Goal: Information Seeking & Learning: Learn about a topic

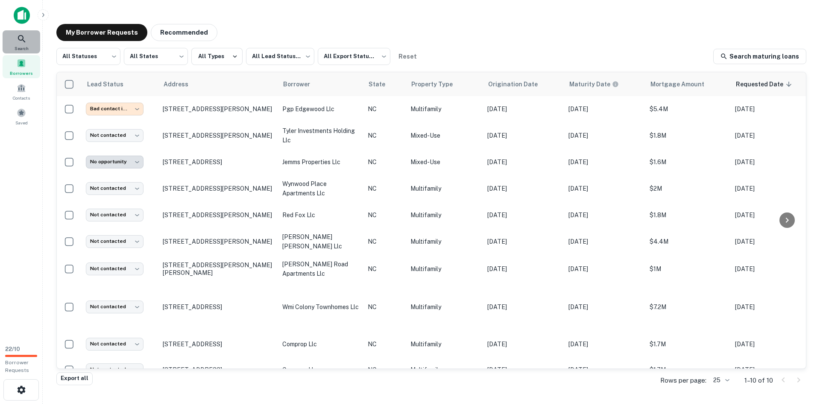
click at [18, 45] on span "Search" at bounding box center [22, 48] width 14 height 7
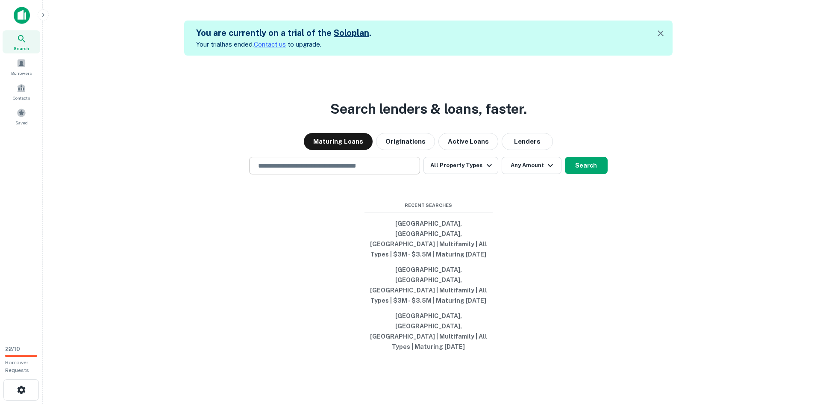
click at [331, 170] on input "text" at bounding box center [334, 166] width 163 height 10
click at [377, 170] on input "text" at bounding box center [334, 166] width 163 height 10
click at [361, 170] on input "text" at bounding box center [334, 166] width 163 height 10
type input "**********"
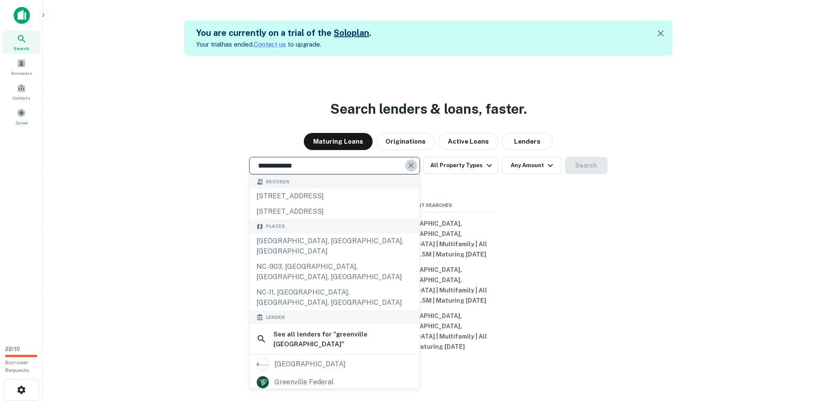
click at [417, 171] on button "Clear" at bounding box center [411, 165] width 12 height 12
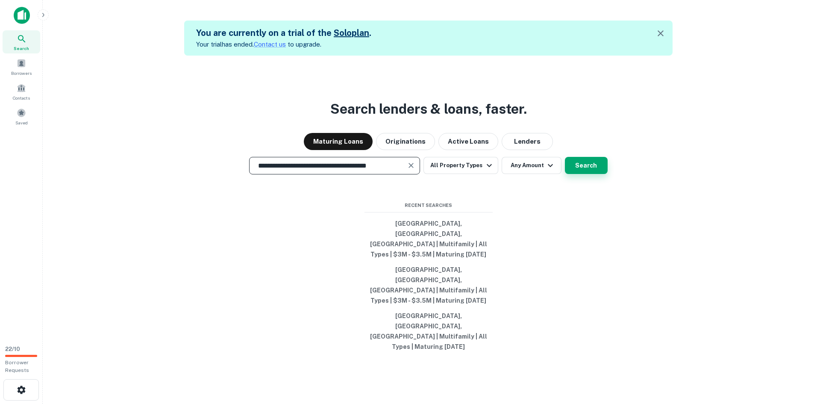
type input "**********"
click at [588, 174] on button "Search" at bounding box center [586, 165] width 43 height 17
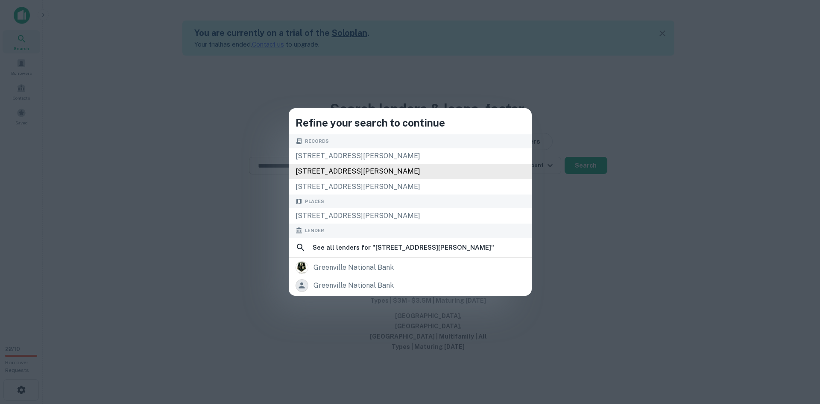
click at [384, 173] on div "3005 adams blvd, greenville, nc, 27858" at bounding box center [410, 171] width 243 height 15
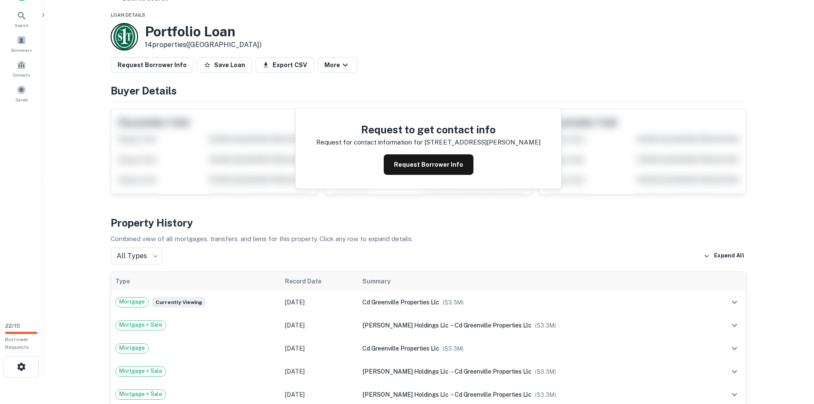
scroll to position [23, 0]
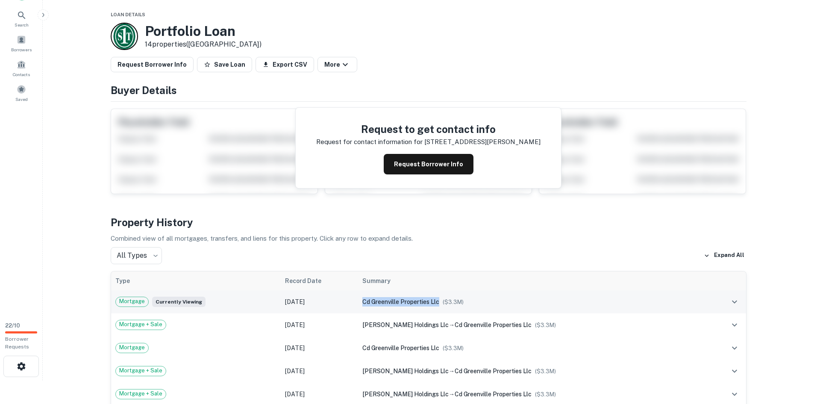
drag, startPoint x: 379, startPoint y: 301, endPoint x: 459, endPoint y: 302, distance: 79.5
click at [459, 302] on td "cd greenville properties llc ($ 3.3M )" at bounding box center [532, 301] width 348 height 23
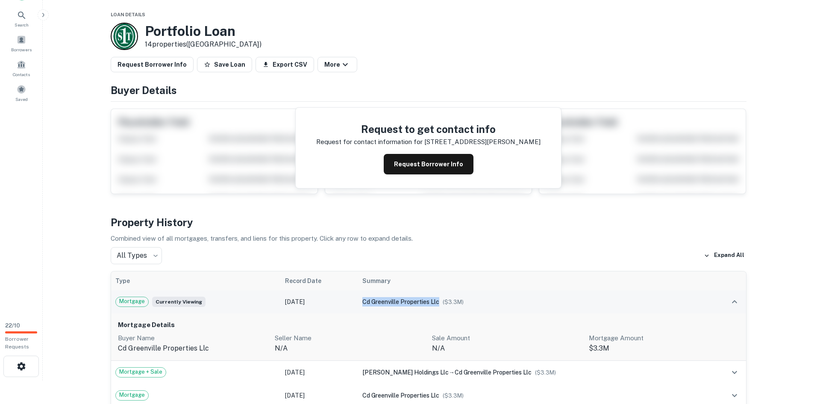
copy span "cd greenville properties llc"
click at [439, 302] on span "cd greenville properties llc" at bounding box center [400, 301] width 77 height 7
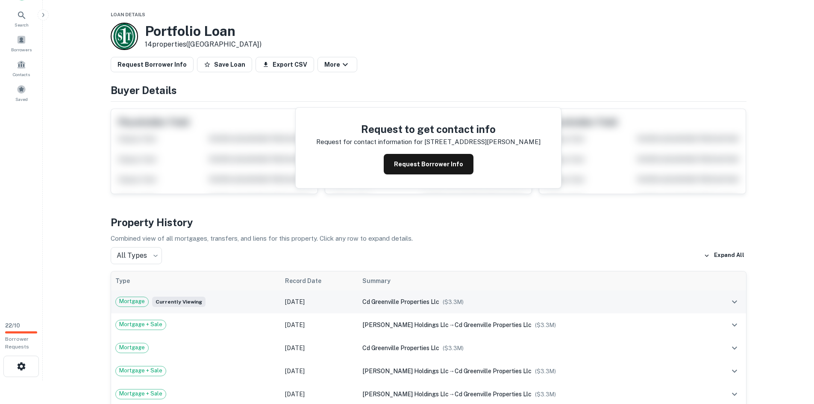
click at [505, 295] on td "cd greenville properties llc ($ 3.3M )" at bounding box center [532, 301] width 348 height 23
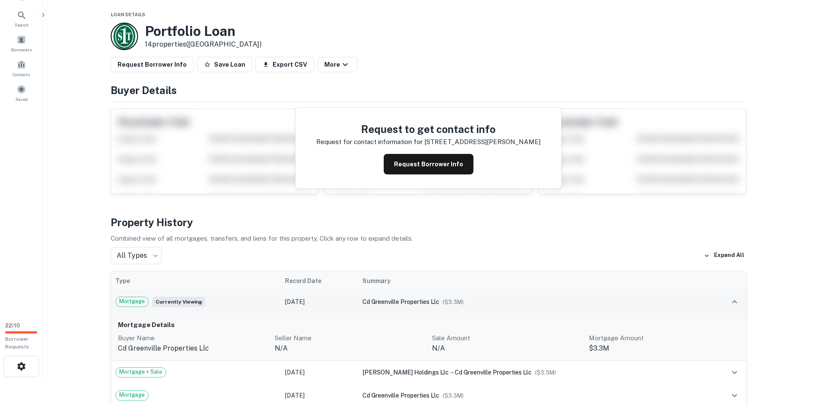
scroll to position [87, 0]
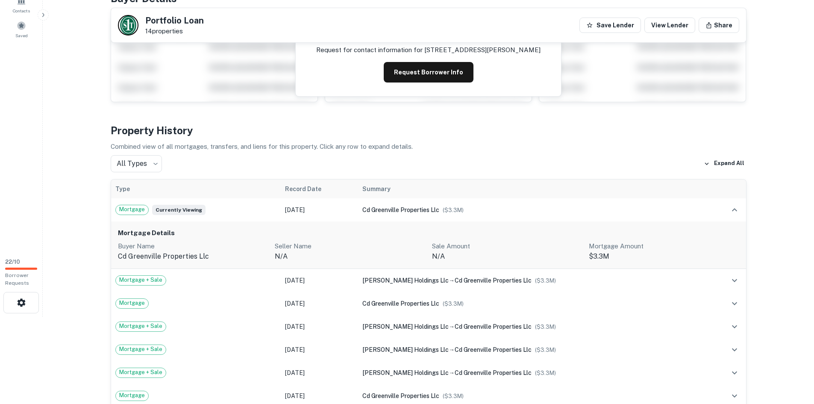
click at [546, 263] on div "Mortgage Details Buyer Name cd greenville properties llc Seller Name n/a Sale A…" at bounding box center [428, 244] width 635 height 47
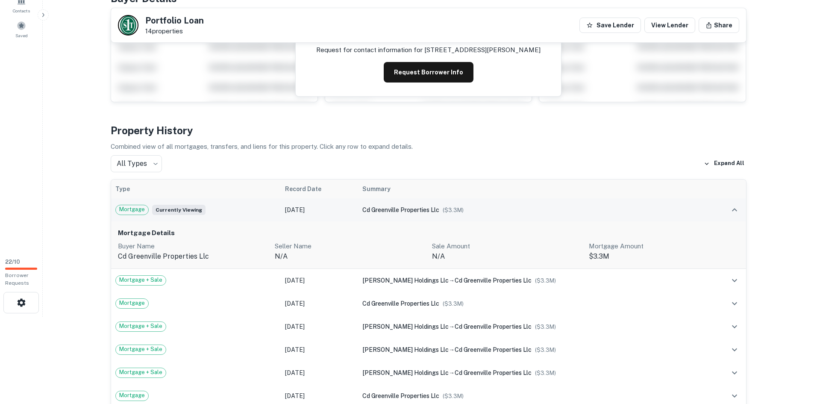
click at [488, 215] on td "cd greenville properties llc ($ 3.3M )" at bounding box center [532, 209] width 348 height 23
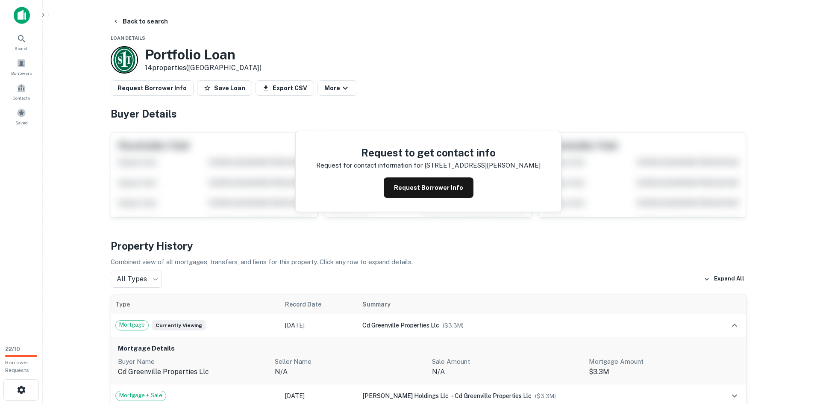
click at [190, 68] on p "14 properties (NC)" at bounding box center [203, 68] width 117 height 10
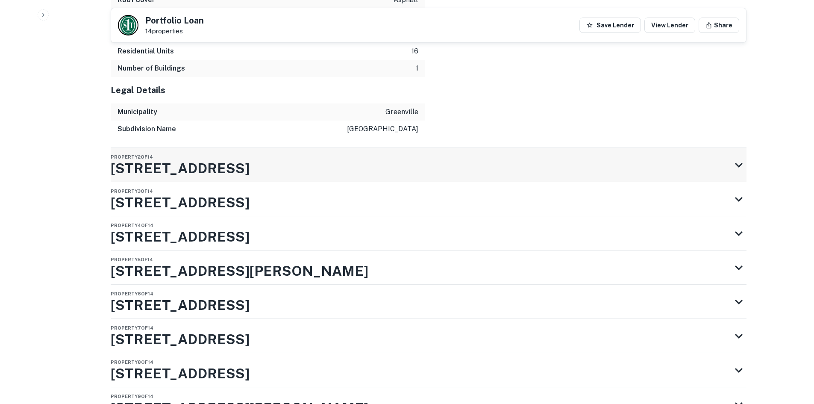
scroll to position [1553, 0]
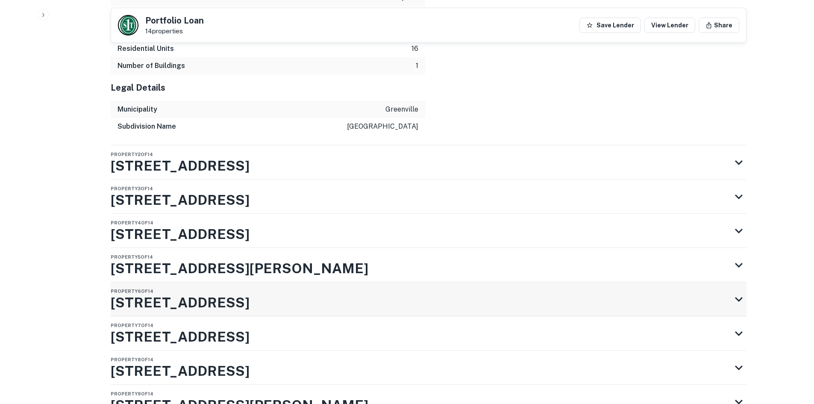
click at [229, 286] on div "Property 6 of 14 900 Heath St" at bounding box center [421, 299] width 620 height 34
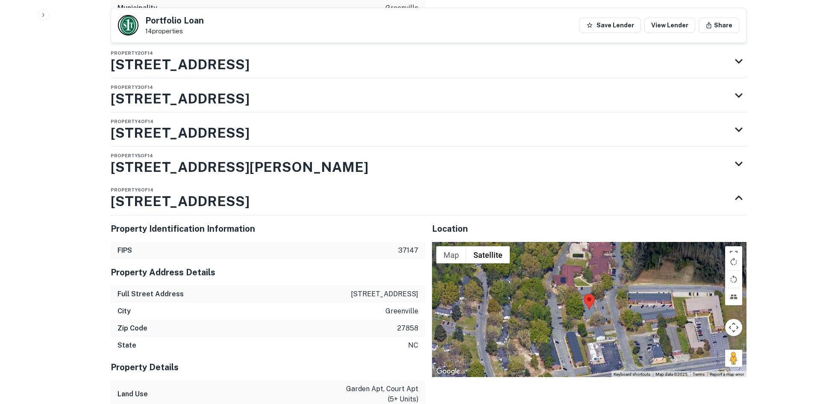
scroll to position [1681, 0]
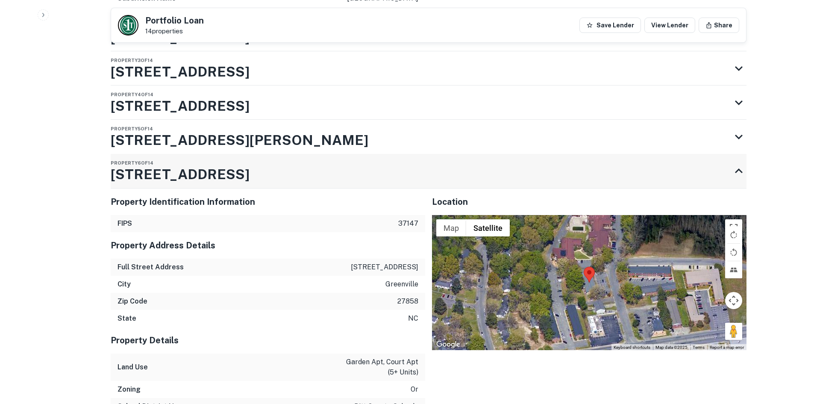
click at [244, 165] on div "Property 6 of 14 900 Heath St" at bounding box center [421, 171] width 620 height 34
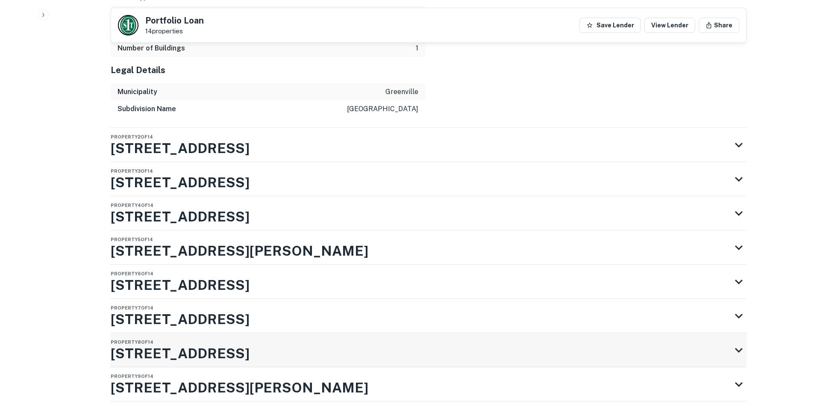
scroll to position [1556, 0]
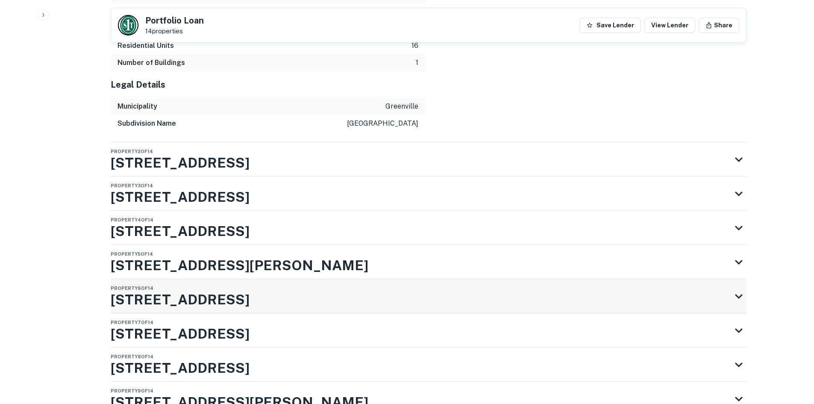
click at [265, 289] on div "Property 6 of 14 900 Heath St" at bounding box center [421, 296] width 620 height 34
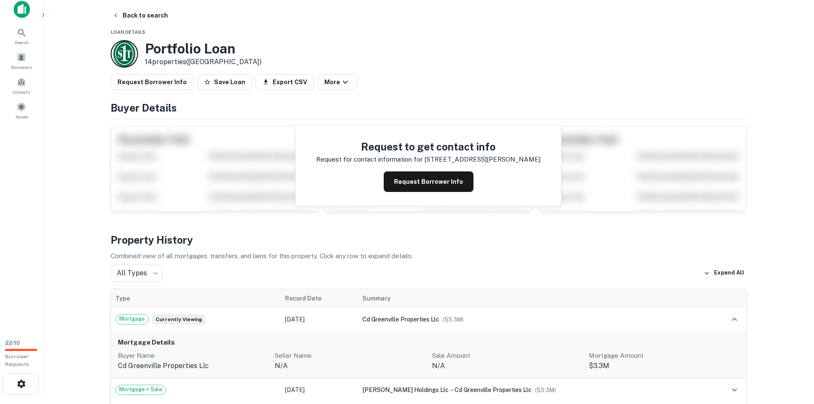
scroll to position [0, 0]
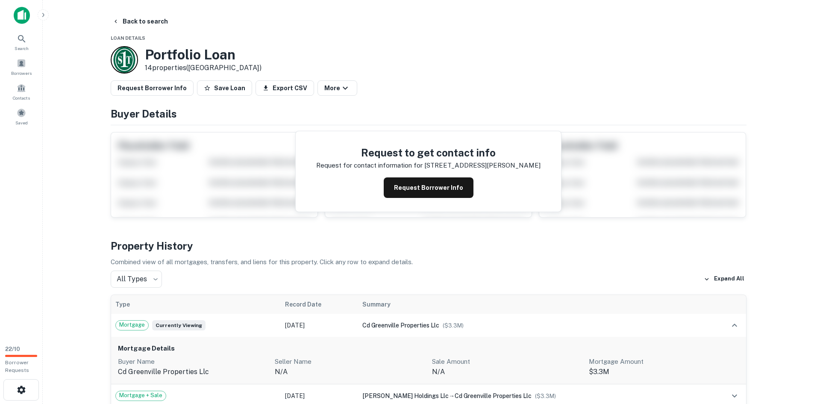
click at [494, 265] on p "Combined view of all mortgages, transfers, and liens for this property. Click a…" at bounding box center [429, 262] width 636 height 10
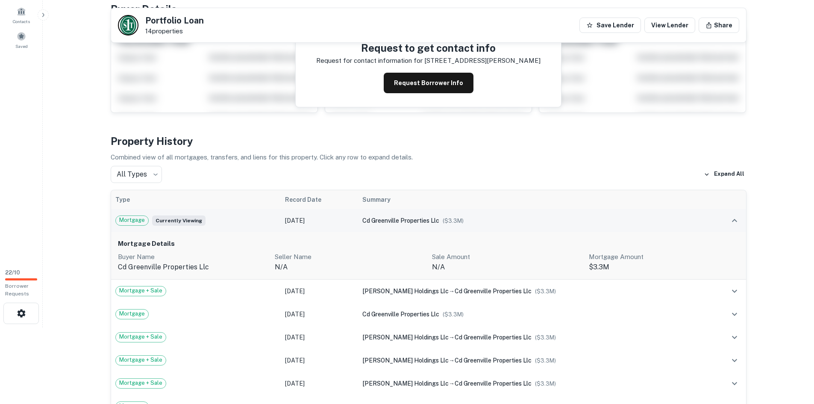
scroll to position [128, 0]
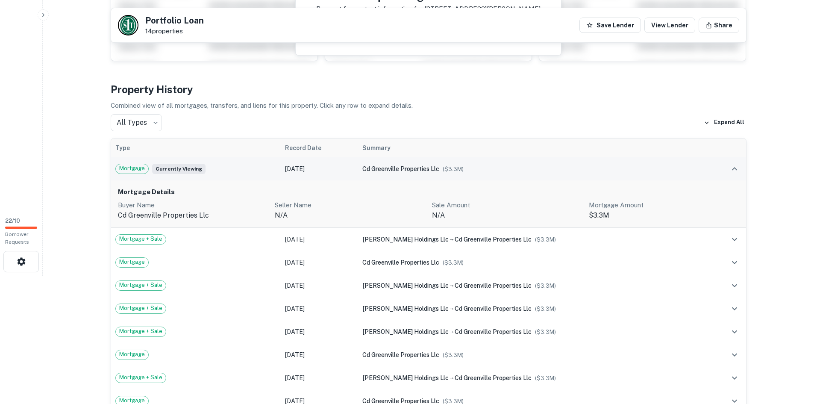
drag, startPoint x: 373, startPoint y: 166, endPoint x: 461, endPoint y: 171, distance: 87.7
click at [461, 171] on tr "Mortgage Currently viewing Jun 29, 2021 cd greenville properties llc ($ 3.3M )" at bounding box center [428, 168] width 635 height 23
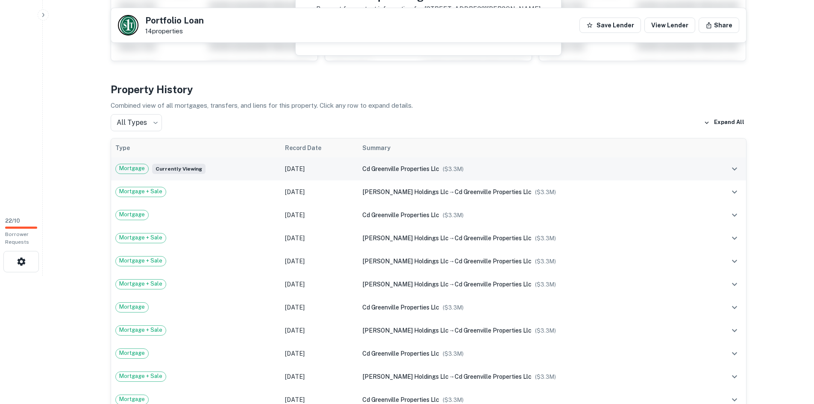
copy tr "cd greenville properties llc"
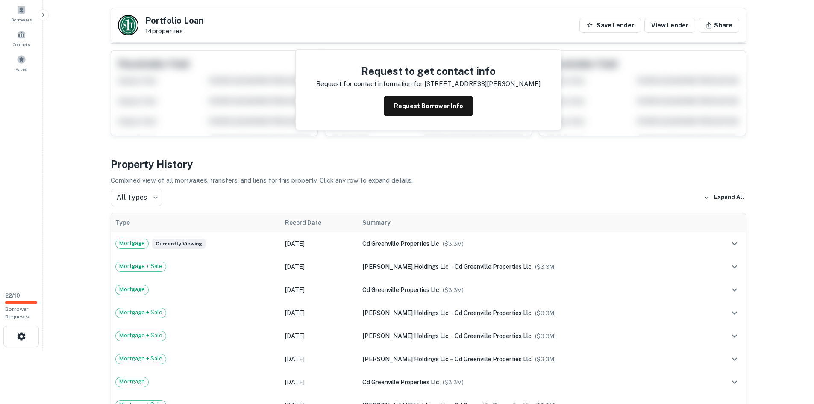
scroll to position [0, 0]
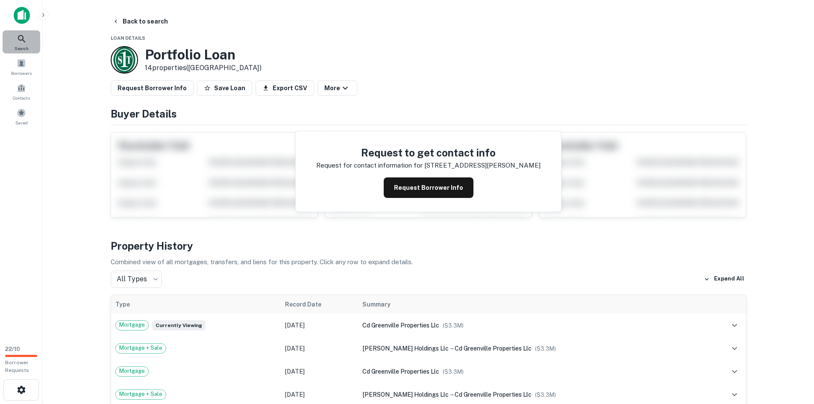
click at [26, 38] on icon at bounding box center [22, 39] width 10 height 10
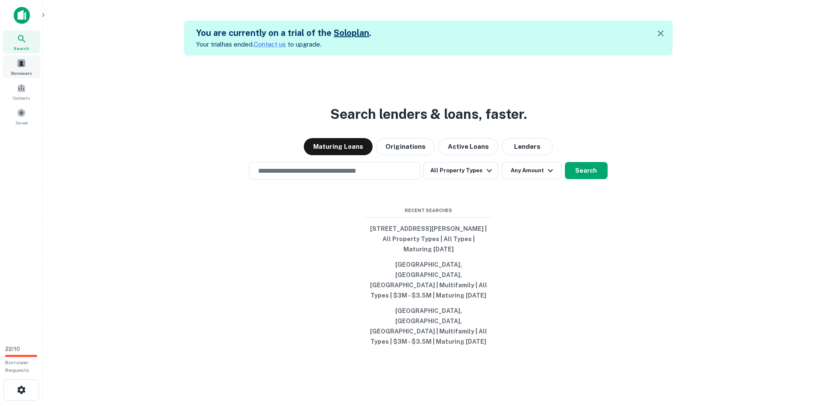
drag, startPoint x: 305, startPoint y: 196, endPoint x: 23, endPoint y: 65, distance: 310.9
click at [23, 64] on span at bounding box center [21, 63] width 9 height 9
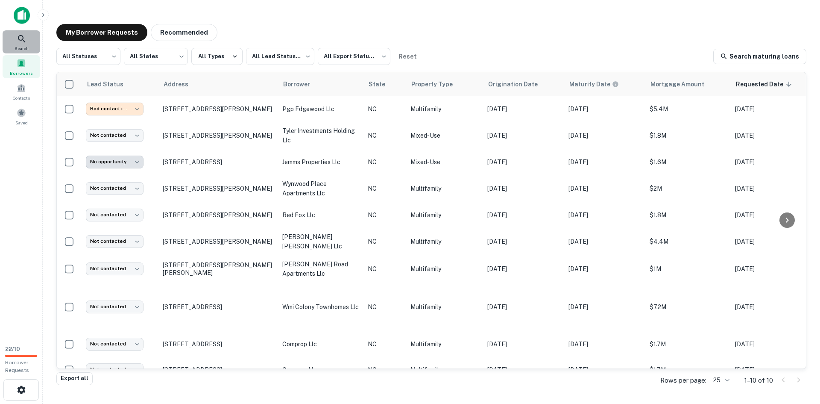
click at [13, 41] on div "Search" at bounding box center [22, 41] width 38 height 23
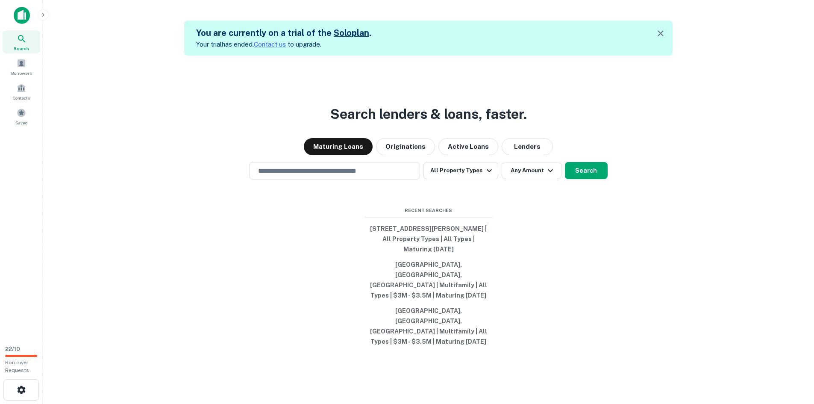
click at [364, 200] on div "Search lenders & loans, faster. Maturing Loans Originations Active Loans Lender…" at bounding box center [428, 258] width 757 height 404
click at [346, 176] on input "text" at bounding box center [334, 171] width 163 height 10
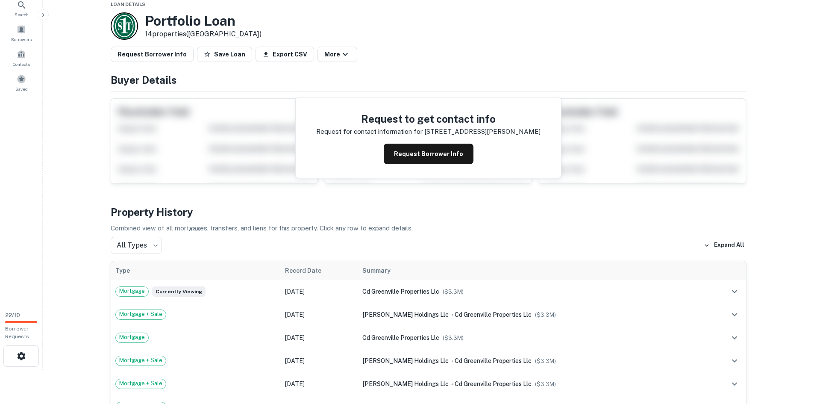
scroll to position [171, 0]
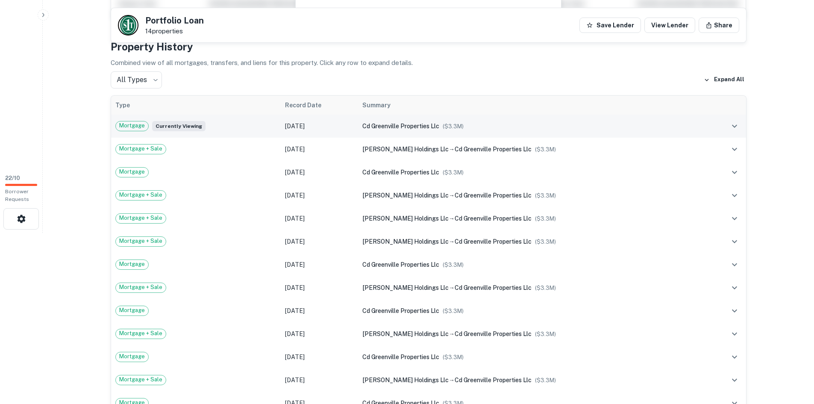
click at [377, 126] on td "cd greenville properties llc ($ 3.3M )" at bounding box center [532, 125] width 348 height 23
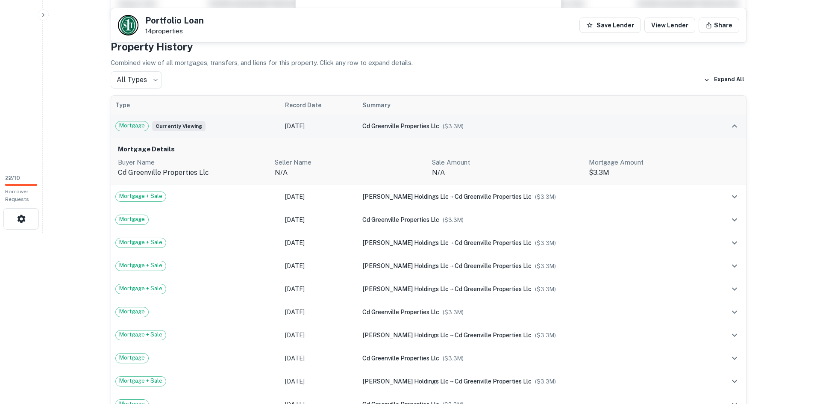
click at [377, 126] on td "cd greenville properties llc ($ 3.3M )" at bounding box center [532, 125] width 348 height 23
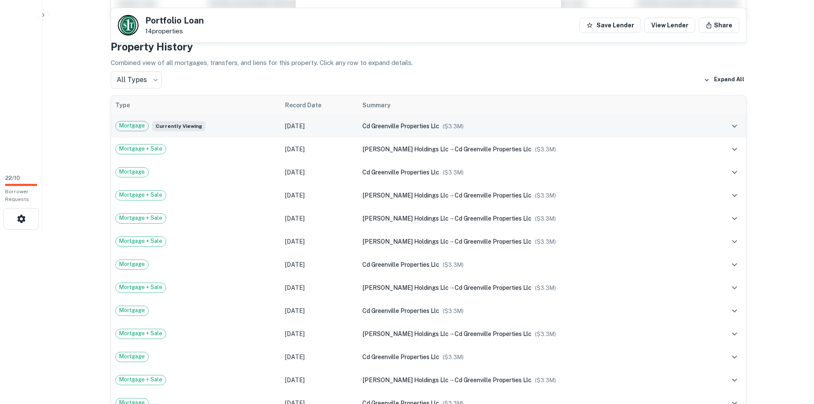
click at [393, 130] on div "cd greenville properties llc ($ 3.3M )" at bounding box center [531, 125] width 339 height 9
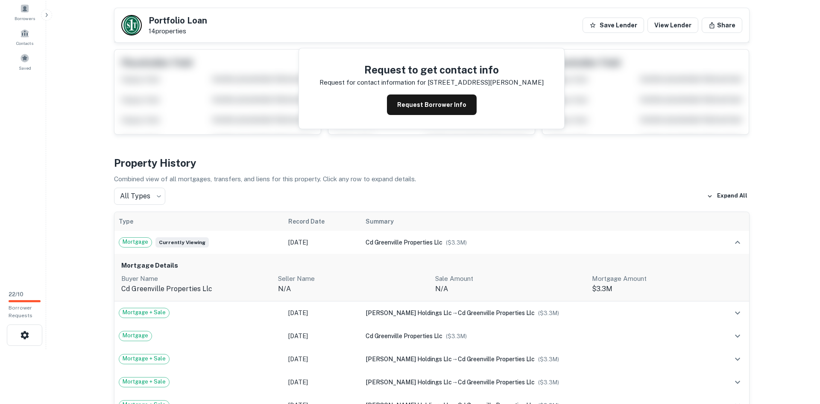
scroll to position [0, 0]
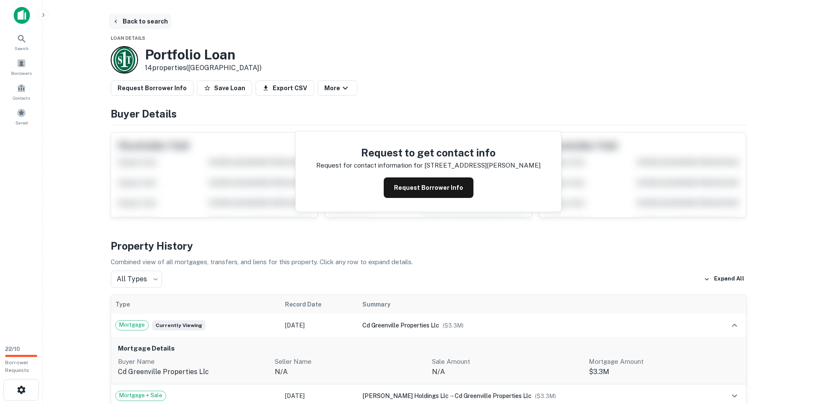
click at [146, 23] on button "Back to search" at bounding box center [140, 21] width 62 height 15
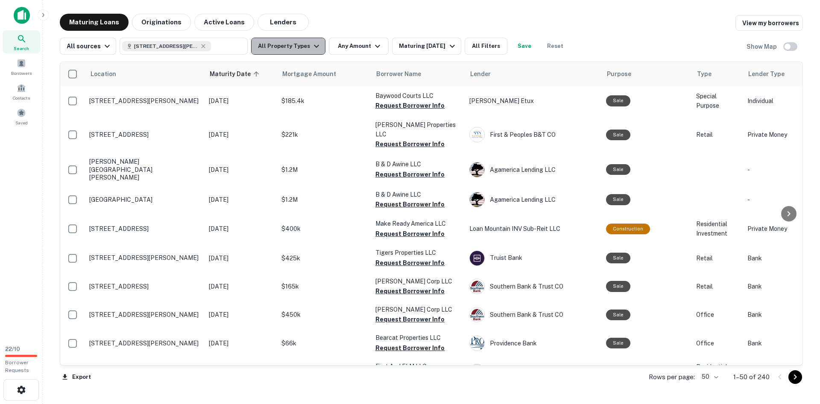
click at [287, 48] on button "All Property Types" at bounding box center [288, 46] width 74 height 17
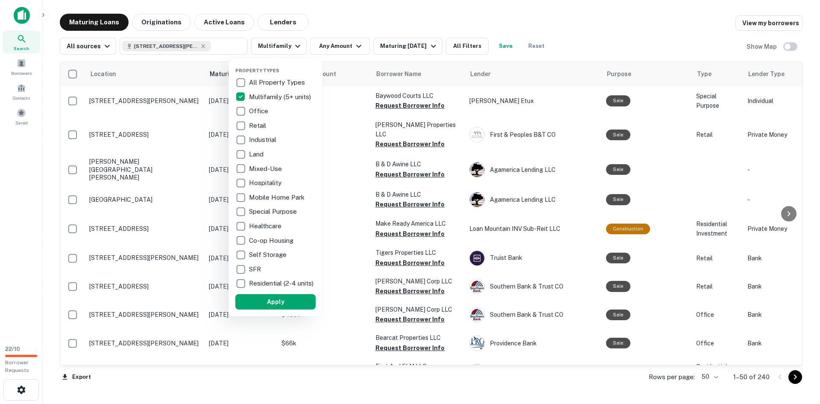
click at [265, 298] on div "Property Types All Property Types Multifamily (5+ units) Office Retail Industri…" at bounding box center [275, 187] width 80 height 244
click at [274, 306] on button "Apply" at bounding box center [275, 301] width 80 height 15
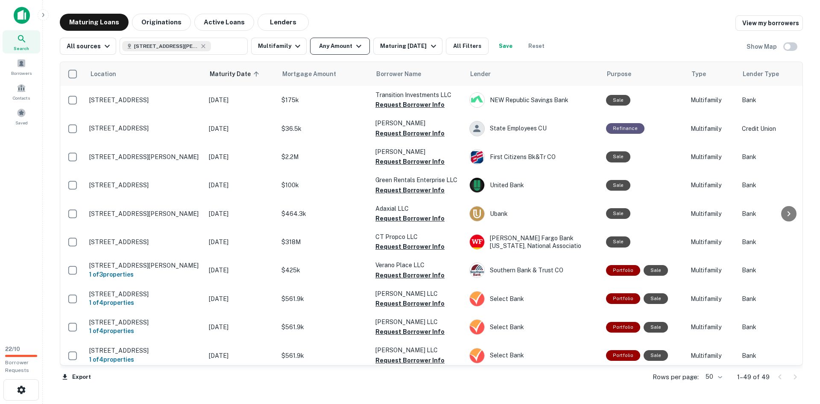
click at [361, 46] on button "Any Amount" at bounding box center [340, 46] width 60 height 17
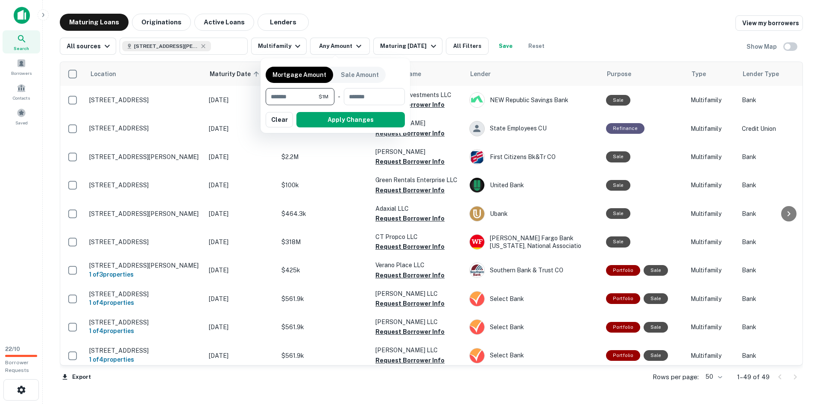
type input "*******"
click at [334, 127] on button "button" at bounding box center [335, 127] width 139 height 0
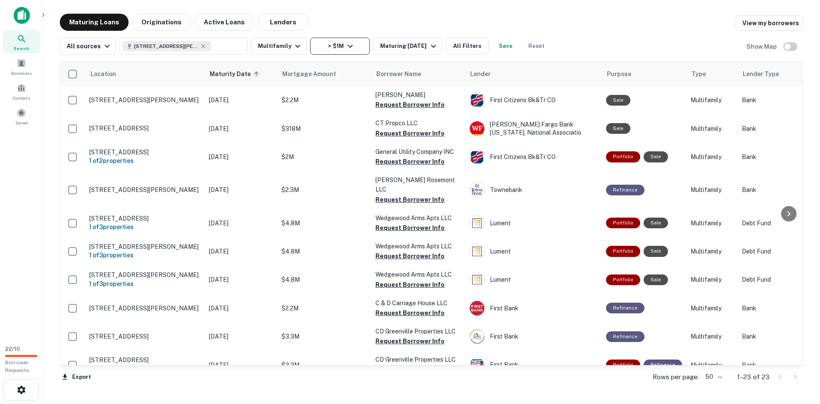
click at [346, 43] on icon "button" at bounding box center [350, 46] width 10 height 10
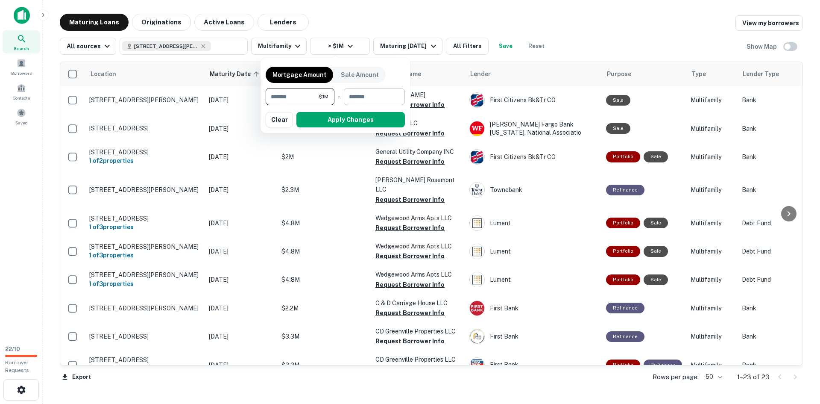
click at [359, 97] on input "number" at bounding box center [371, 96] width 55 height 17
type input "*"
type input "*******"
click at [376, 114] on button "Apply Changes" at bounding box center [350, 119] width 109 height 15
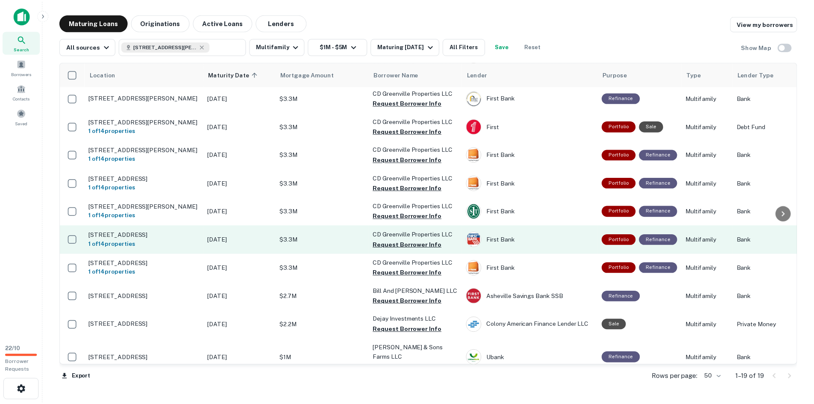
scroll to position [282, 0]
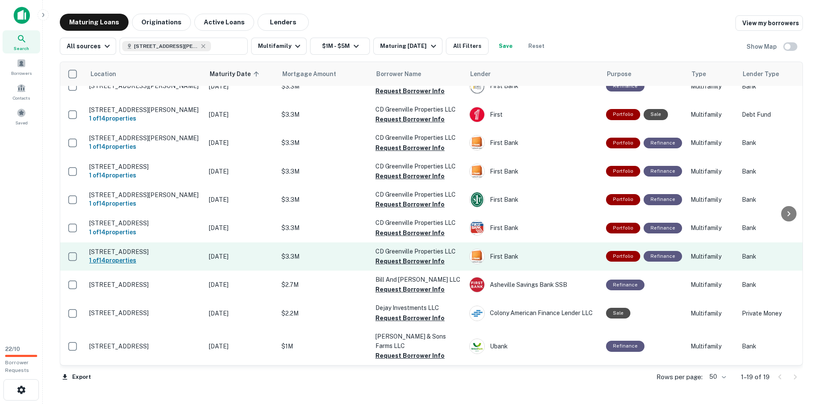
click at [132, 260] on h6 "1 of 14 properties" at bounding box center [144, 259] width 111 height 9
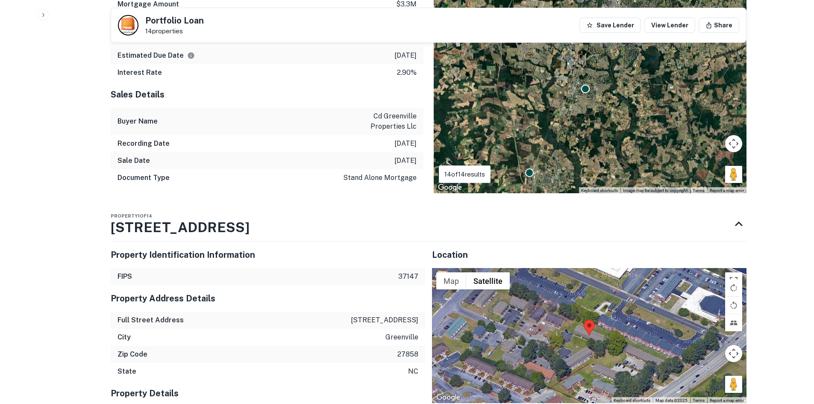
scroll to position [726, 0]
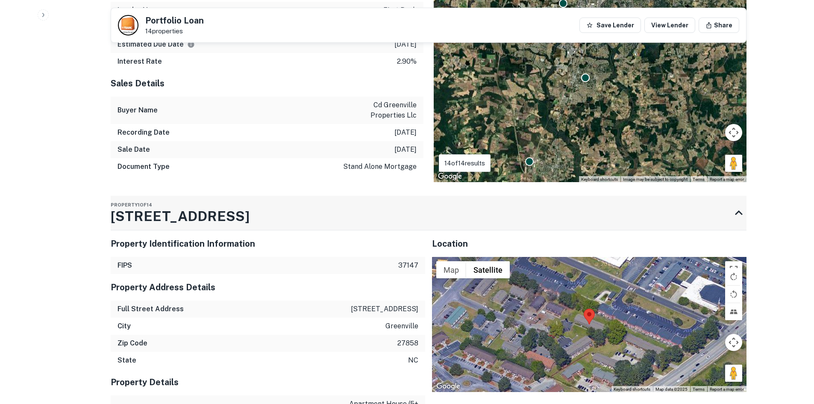
drag, startPoint x: 103, startPoint y: 210, endPoint x: 181, endPoint y: 211, distance: 78.2
click at [181, 211] on div "Back to search Portfolio Loan 14 properties Save Lender View Lender Share Buyer…" at bounding box center [428, 351] width 656 height 2129
click at [351, 216] on div "Property 1 of [STREET_ADDRESS]" at bounding box center [421, 213] width 620 height 34
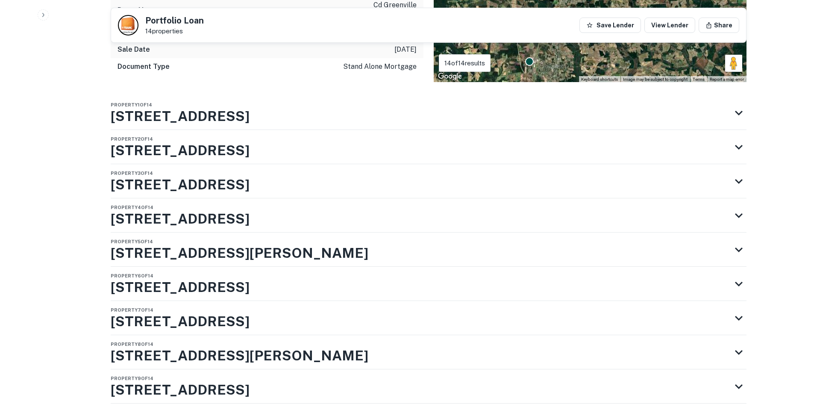
scroll to position [812, 0]
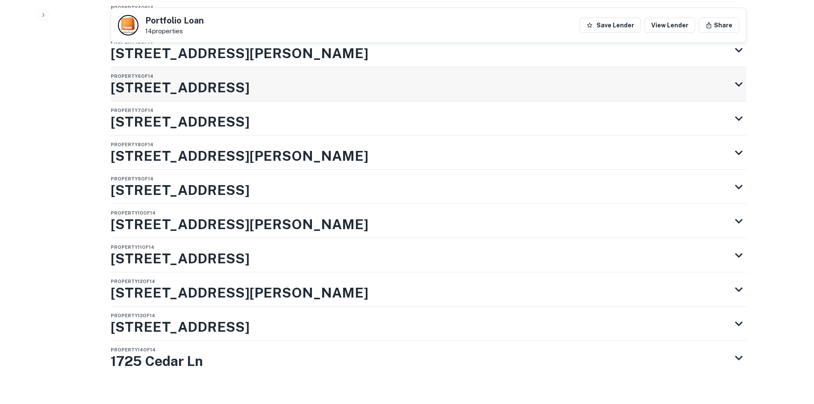
scroll to position [1038, 0]
